Goal: Information Seeking & Learning: Learn about a topic

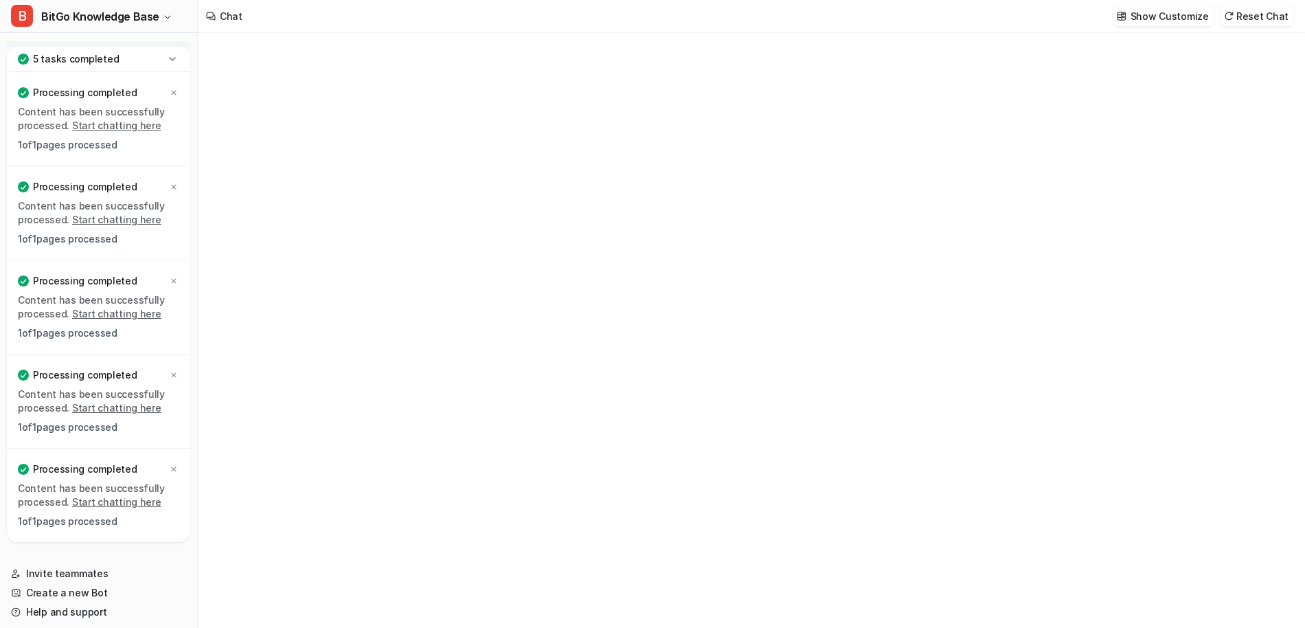
type textarea "**********"
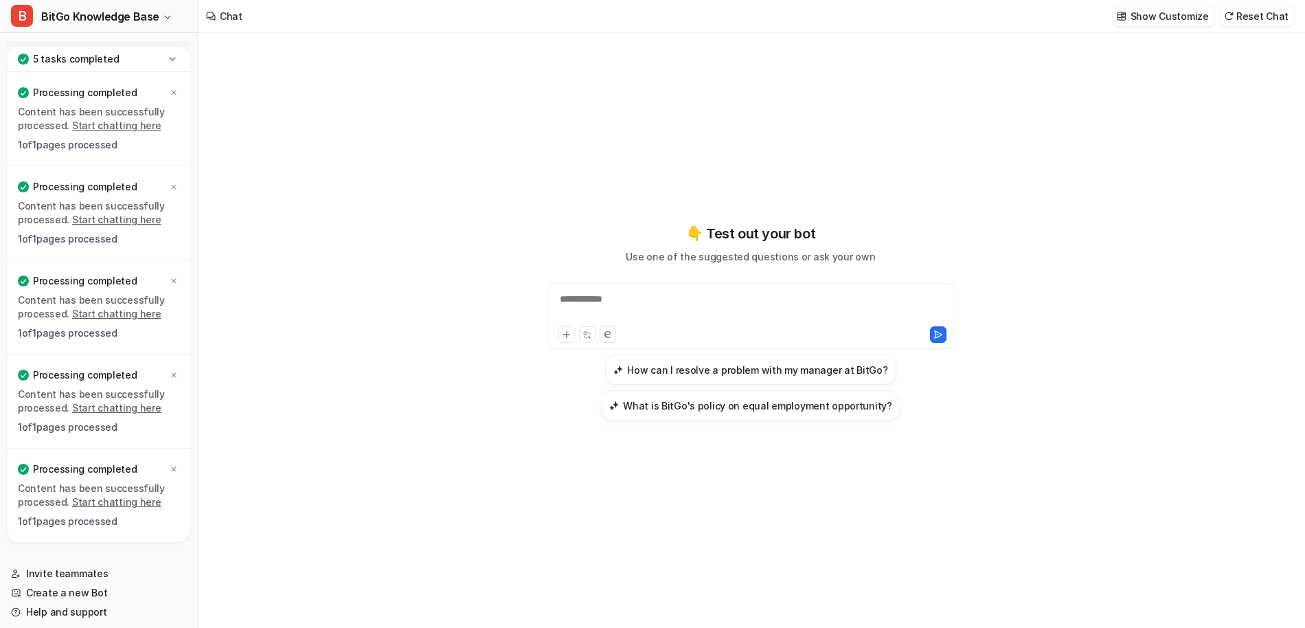
click at [175, 60] on icon at bounding box center [172, 59] width 14 height 14
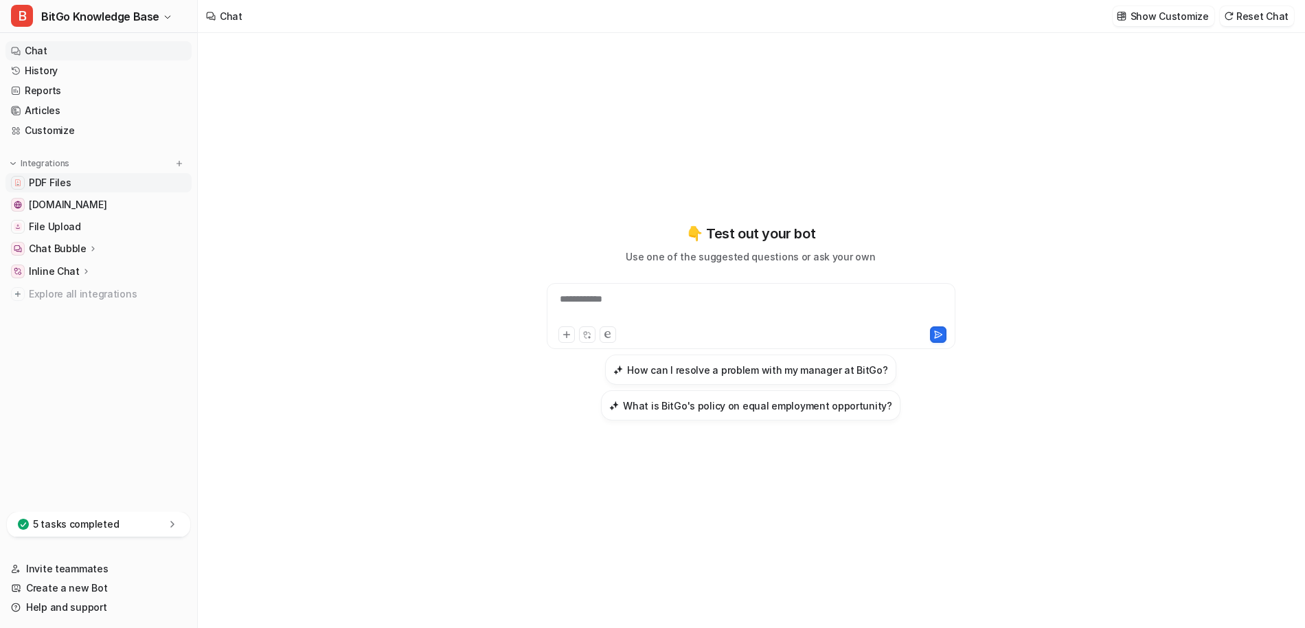
click at [117, 183] on link "PDF Files" at bounding box center [98, 182] width 186 height 19
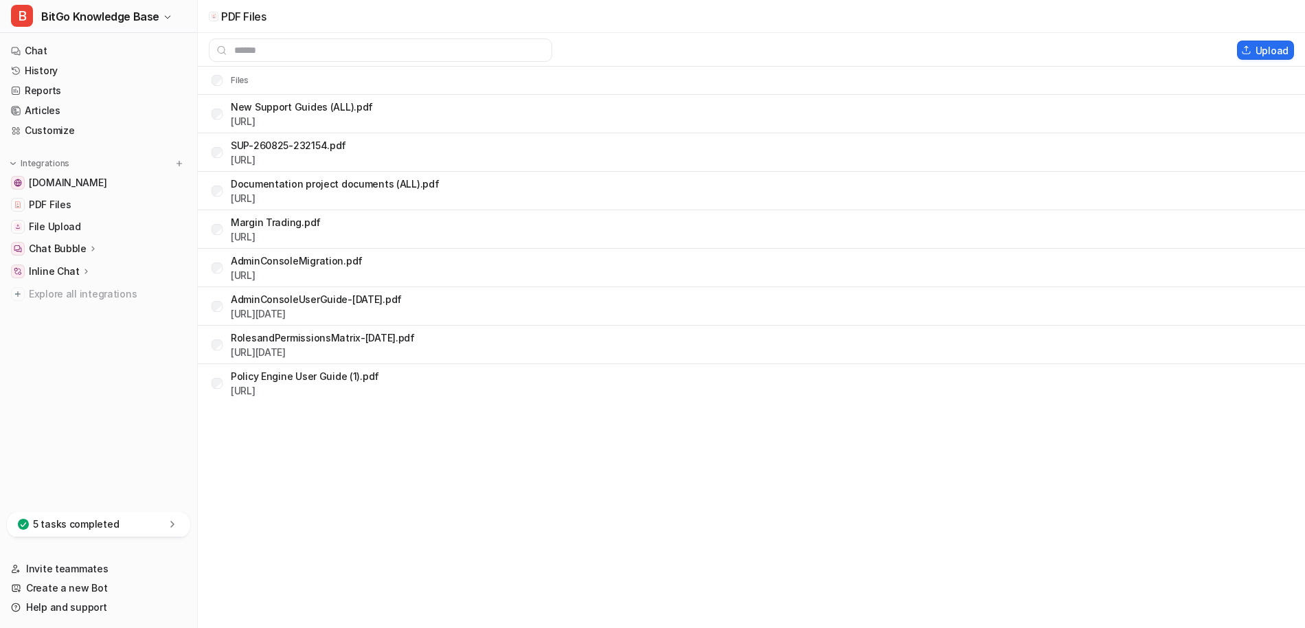
click at [63, 254] on p "Chat Bubble" at bounding box center [58, 249] width 58 height 14
click at [60, 272] on p "Overview" at bounding box center [61, 269] width 44 height 14
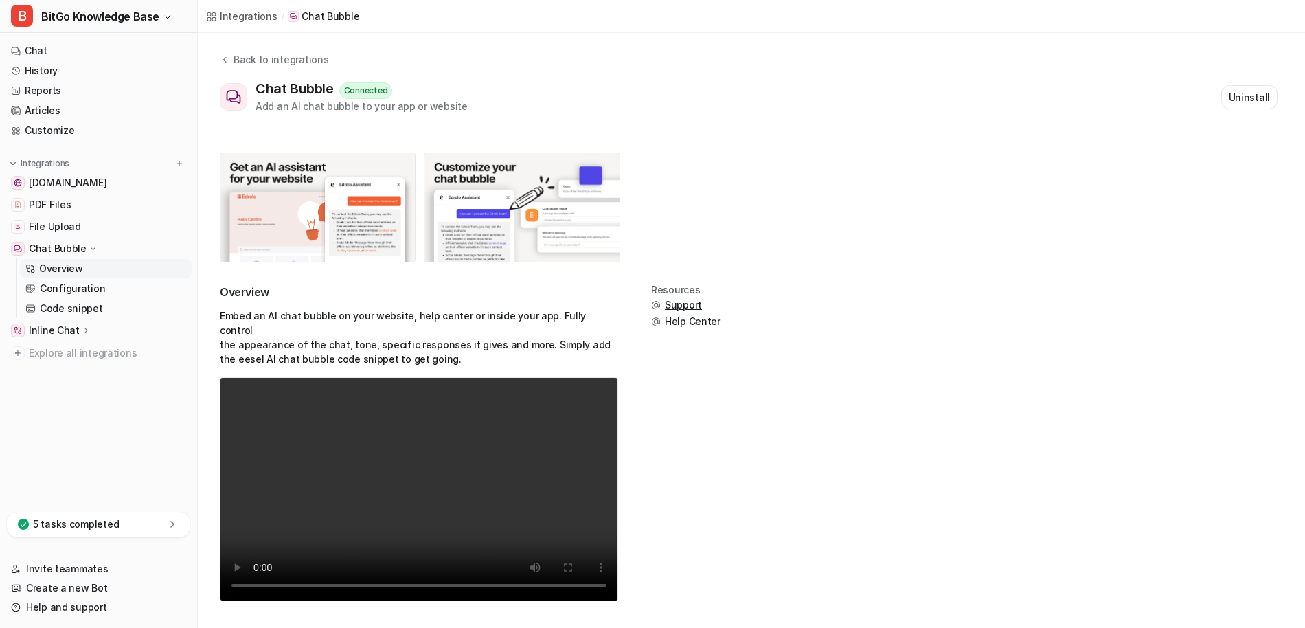
click at [46, 60] on ul "Chat History Reports Articles Customize" at bounding box center [98, 90] width 186 height 99
click at [38, 48] on link "Chat" at bounding box center [98, 50] width 186 height 19
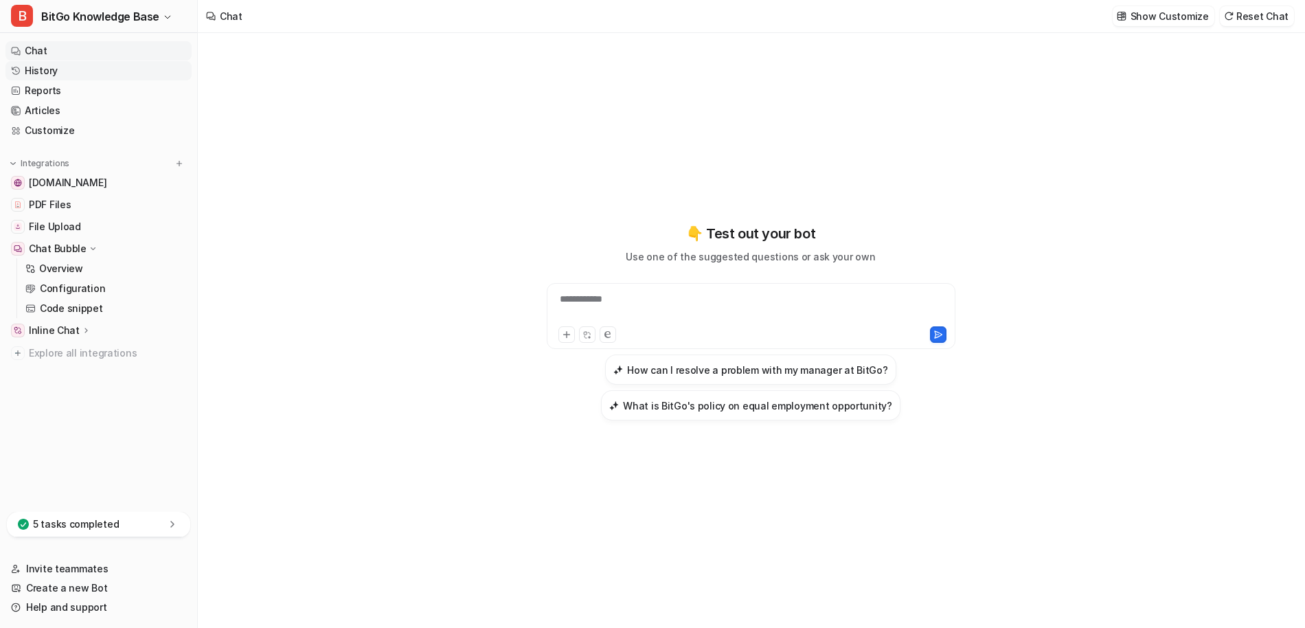
click at [42, 68] on link "History" at bounding box center [98, 70] width 186 height 19
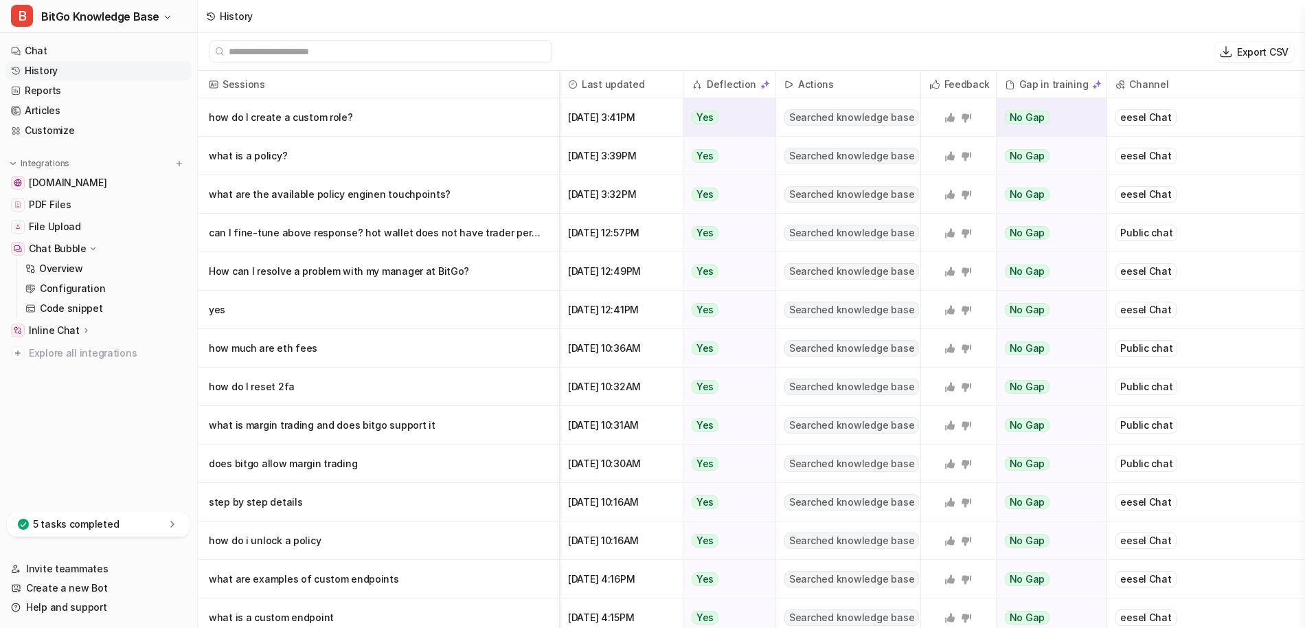
click at [449, 123] on p "how do I create a custom role?" at bounding box center [378, 117] width 339 height 38
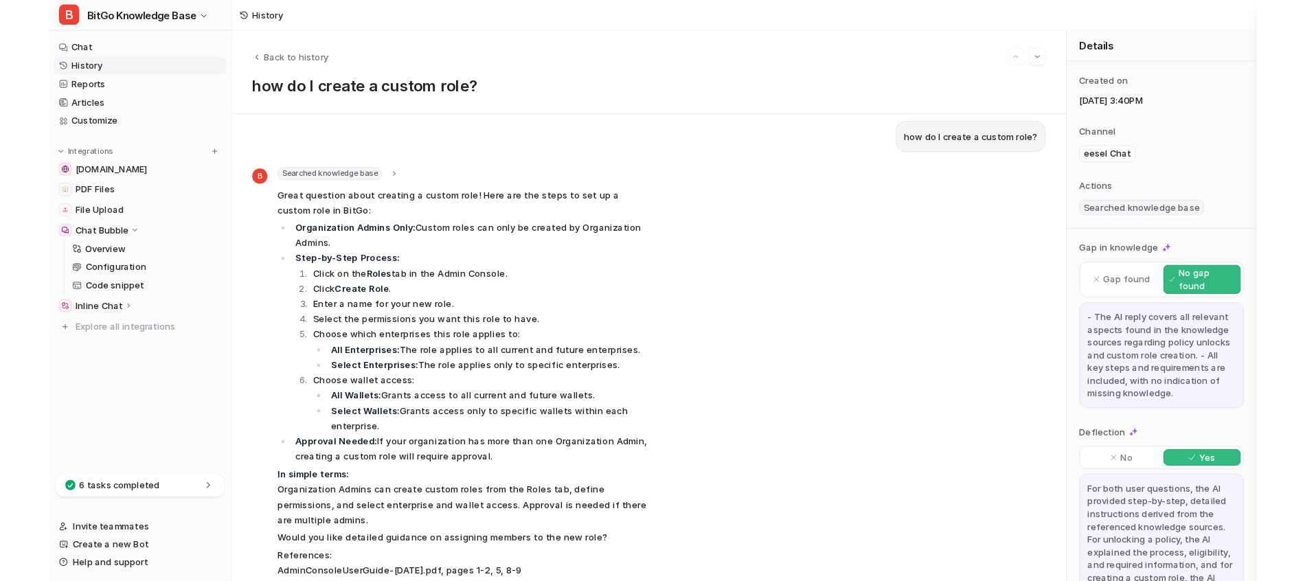
scroll to position [496, 0]
